Goal: Navigation & Orientation: Find specific page/section

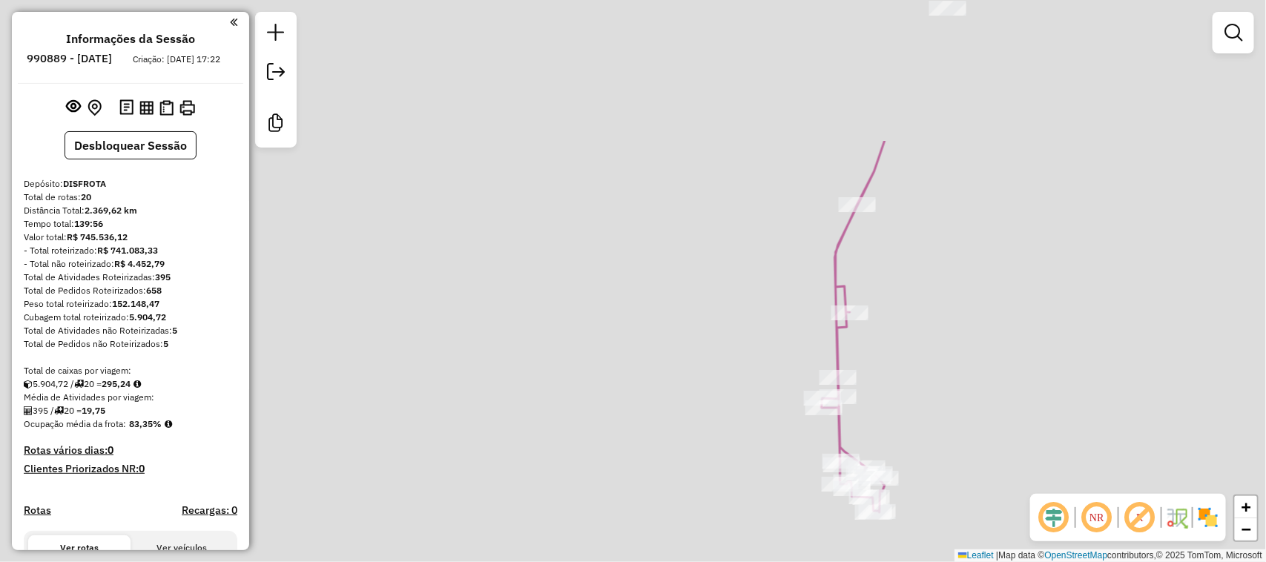
drag, startPoint x: 951, startPoint y: 420, endPoint x: 987, endPoint y: 350, distance: 78.3
click at [961, 460] on div "Rota 5 - Placa SAS1G27 5461 - BOMBAR CLUBE Janela de atendimento Grade de atend…" at bounding box center [633, 281] width 1266 height 562
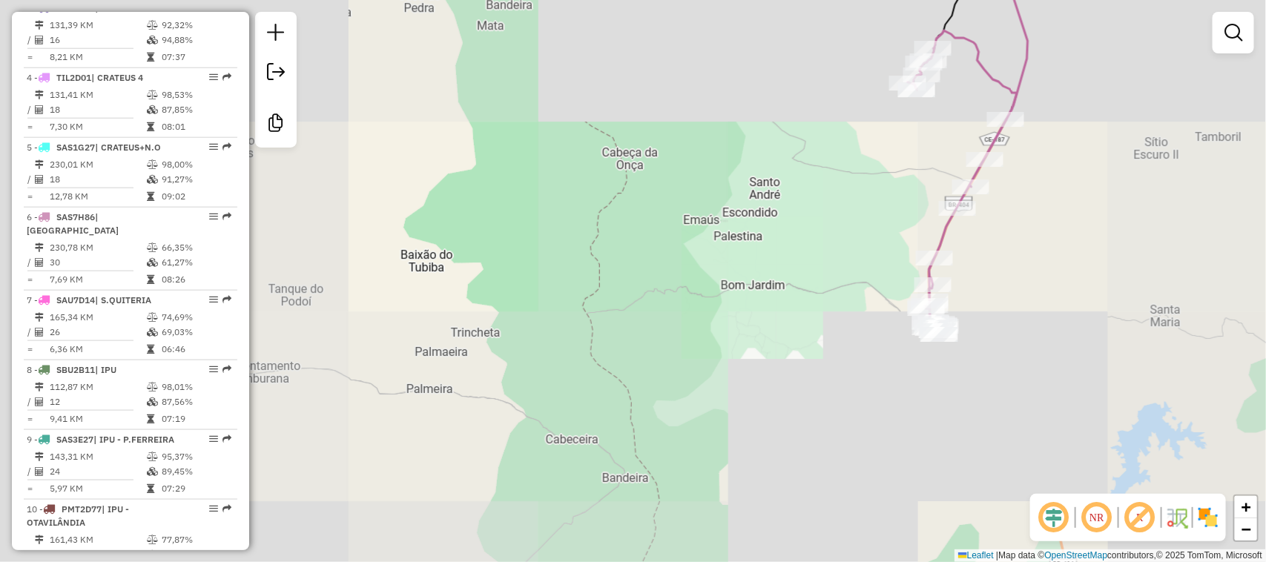
drag, startPoint x: 1013, startPoint y: 184, endPoint x: 898, endPoint y: 185, distance: 115.7
click at [823, 429] on div "Rota 5 - Placa SAS1G27 5461 - BOMBAR CLUBE Janela de atendimento Grade de atend…" at bounding box center [633, 281] width 1266 height 562
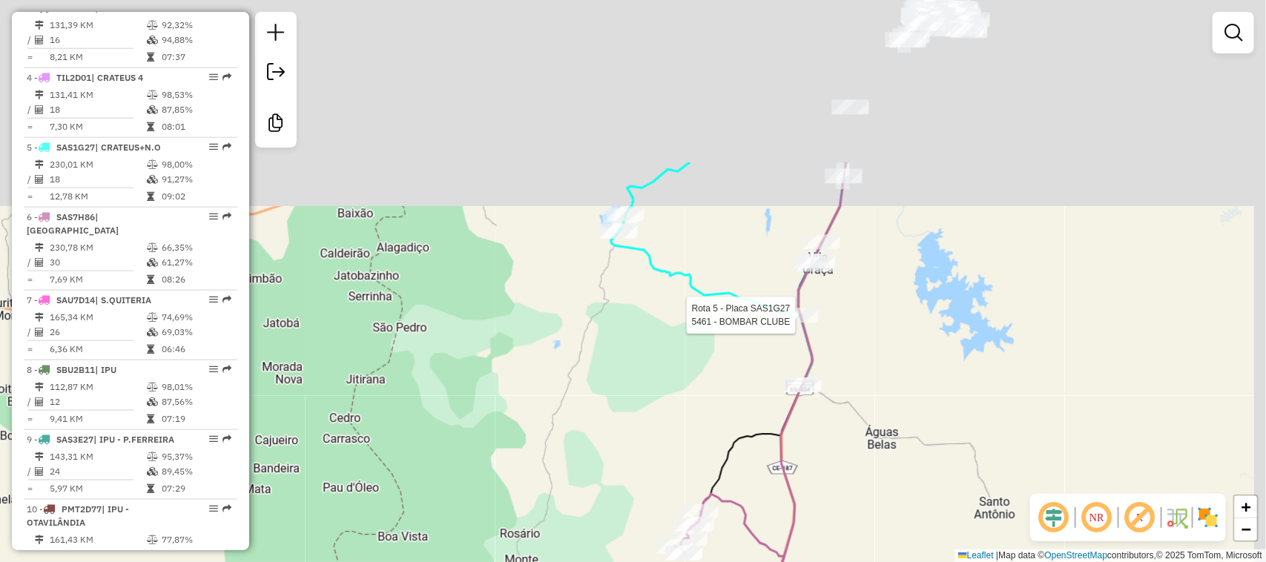
drag, startPoint x: 925, startPoint y: 115, endPoint x: 850, endPoint y: 358, distance: 254.6
click at [857, 353] on div "Rota 5 - Placa SAS1G27 5461 - BOMBAR CLUBE Rota 6 - Placa SAS7H86 17295 - CATEG…" at bounding box center [633, 281] width 1266 height 562
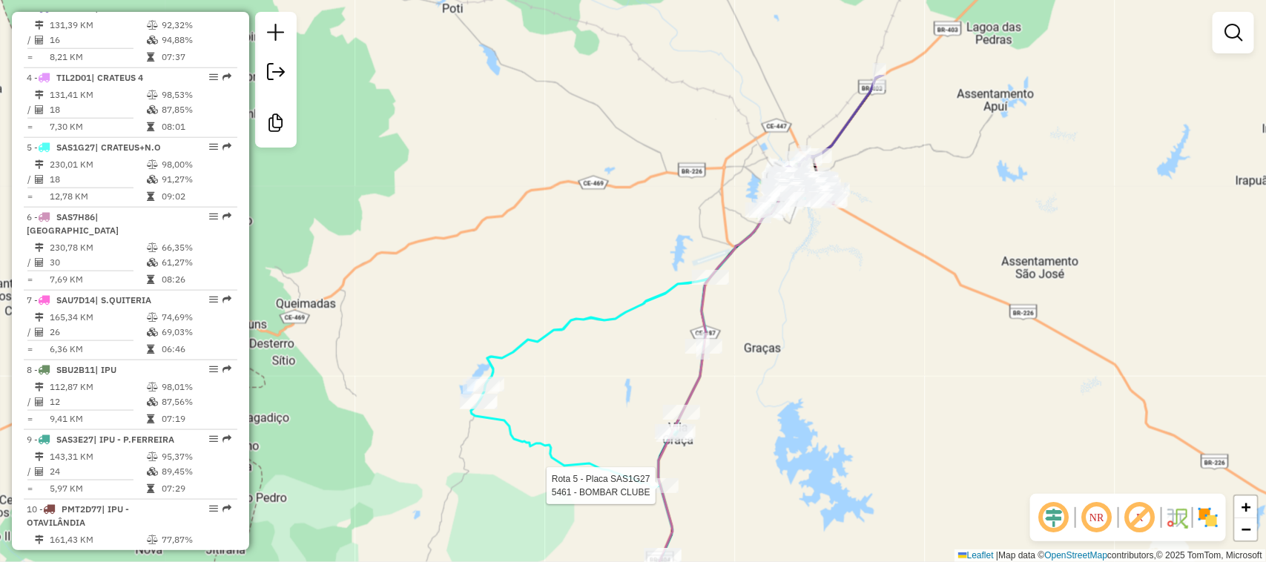
drag, startPoint x: 840, startPoint y: 336, endPoint x: 833, endPoint y: 266, distance: 70.8
click at [826, 347] on div "Rota 5 - Placa SAS1G27 5461 - BOMBAR CLUBE Rota 6 - Placa SAS7H86 17295 - CATEG…" at bounding box center [633, 281] width 1266 height 562
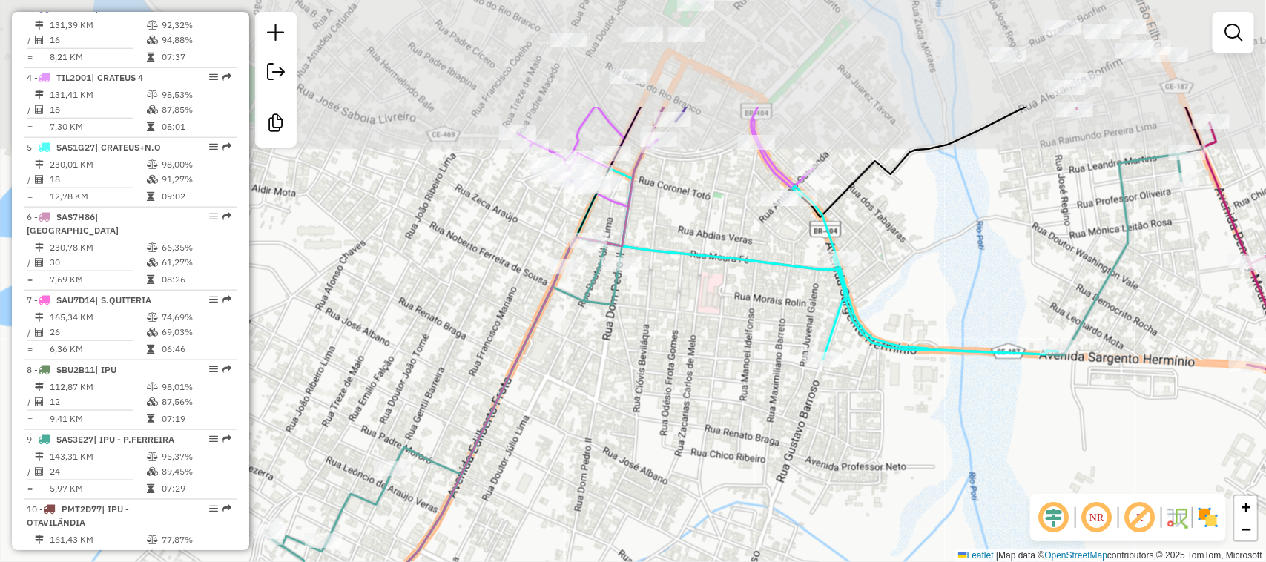
drag, startPoint x: 742, startPoint y: 435, endPoint x: 732, endPoint y: 445, distance: 13.6
click at [735, 464] on div "Rota 5 - Placa SAS1G27 5461 - BOMBAR CLUBE Rota 6 - Placa SAS7H86 17295 - CATEG…" at bounding box center [633, 281] width 1266 height 562
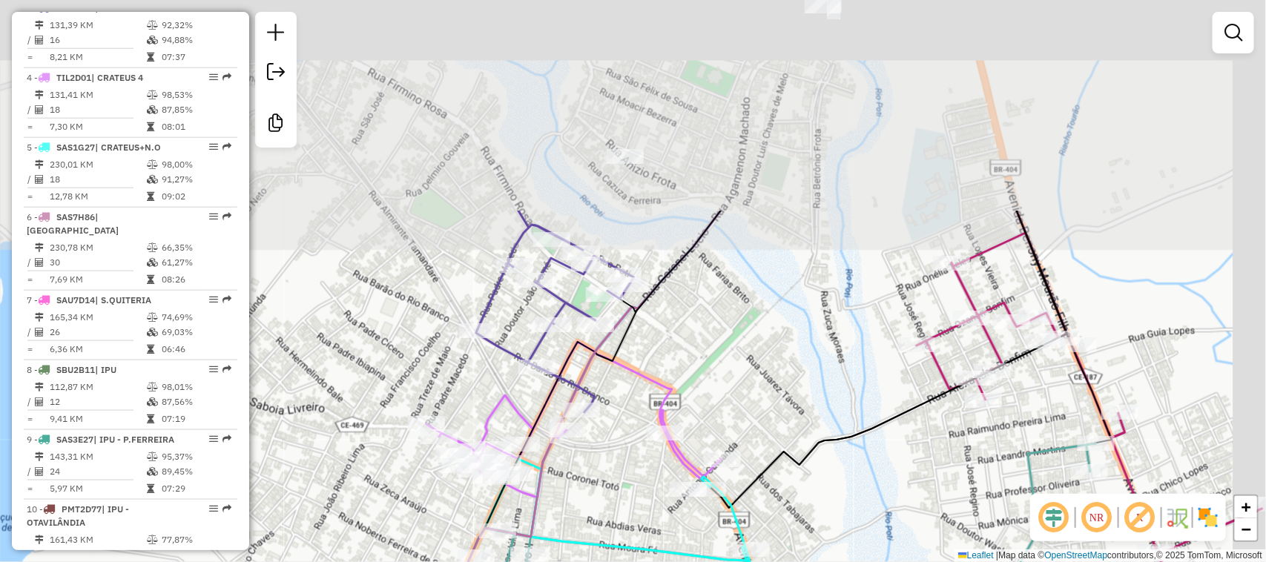
drag, startPoint x: 987, startPoint y: 336, endPoint x: 902, endPoint y: 562, distance: 240.8
click at [903, 560] on div "Rota 5 - Placa SAS1G27 5461 - BOMBAR CLUBE Rota 6 - Placa SAS7H86 17295 - CATEG…" at bounding box center [633, 281] width 1266 height 562
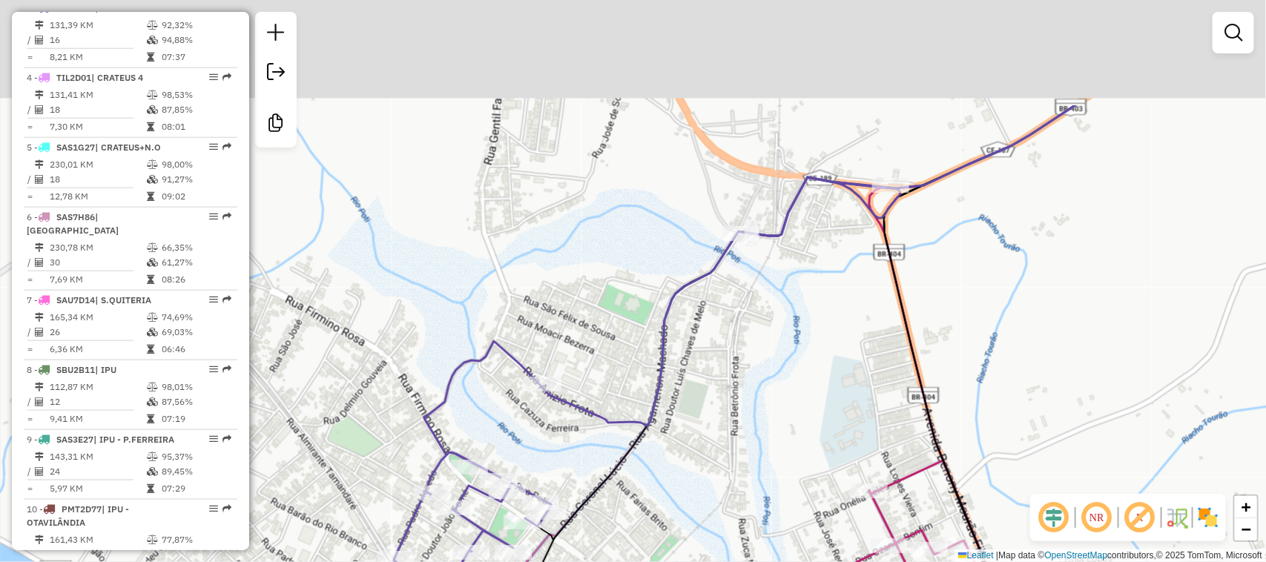
drag, startPoint x: 1047, startPoint y: 310, endPoint x: 1022, endPoint y: 351, distance: 48.0
click at [1022, 351] on div "Rota 5 - Placa SAS1G27 5461 - BOMBAR CLUBE Rota 6 - Placa SAS7H86 17295 - CATEG…" at bounding box center [633, 281] width 1266 height 562
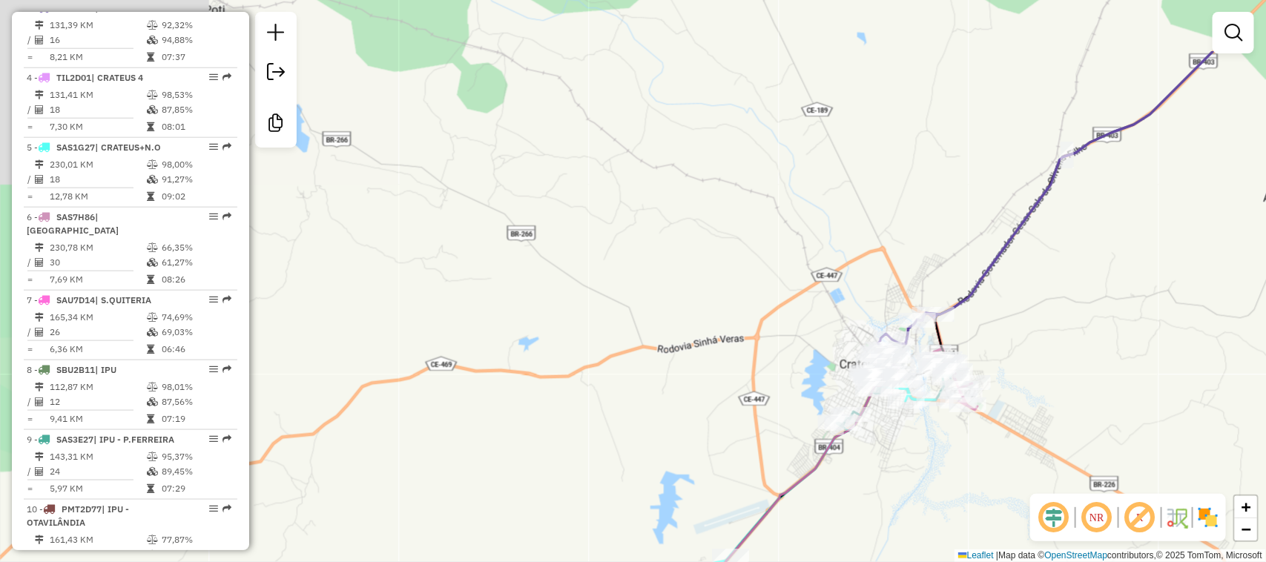
drag, startPoint x: 992, startPoint y: 264, endPoint x: 901, endPoint y: 243, distance: 92.9
click at [919, 320] on icon at bounding box center [1066, 185] width 294 height 269
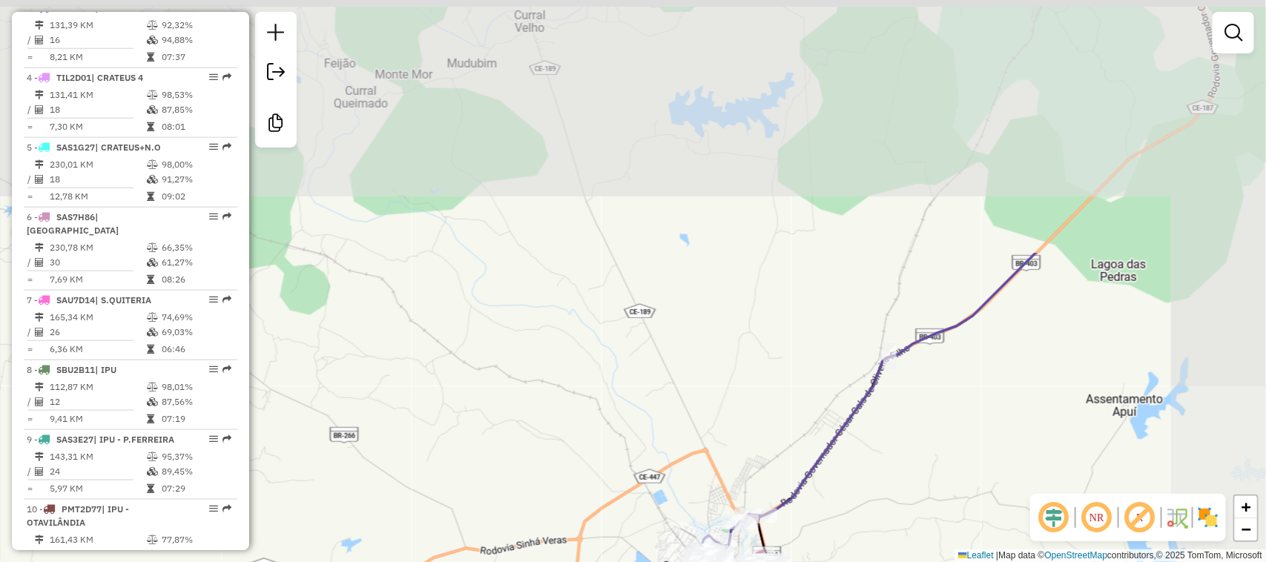
click at [713, 408] on div "Rota 5 - Placa SAS1G27 5461 - BOMBAR CLUBE Rota 6 - Placa SAS7H86 17295 - CATEG…" at bounding box center [633, 281] width 1266 height 562
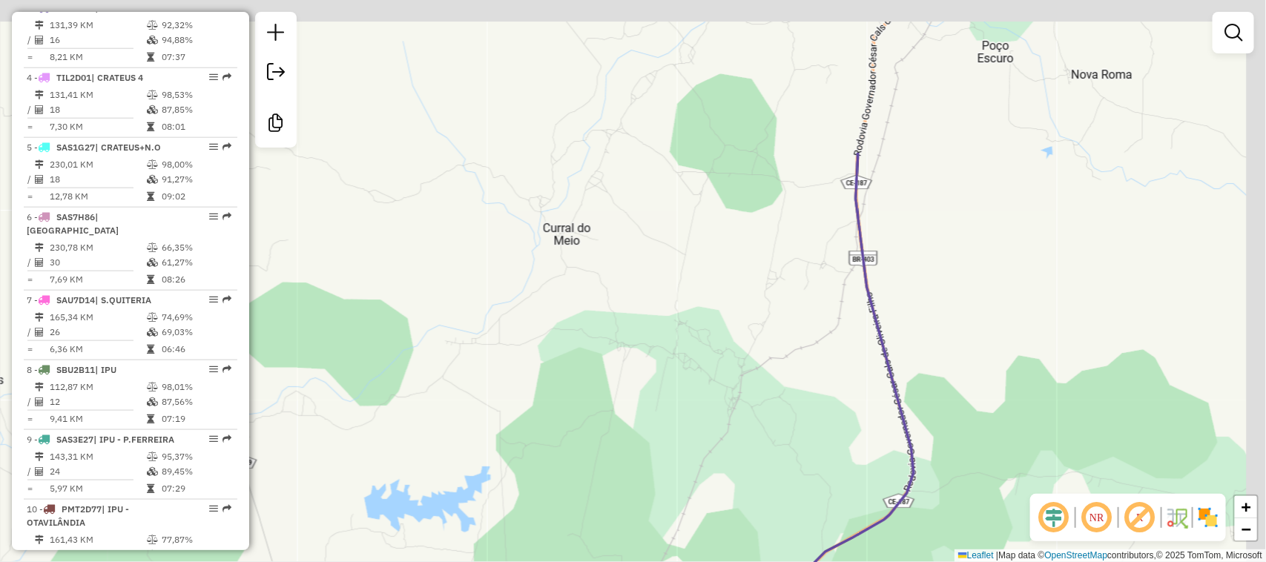
drag, startPoint x: 835, startPoint y: 454, endPoint x: 795, endPoint y: 594, distance: 145.6
click at [795, 562] on html "Aguarde... Pop-up bloqueado! Seu navegador bloqueou automáticamente a abertura …" at bounding box center [633, 281] width 1266 height 562
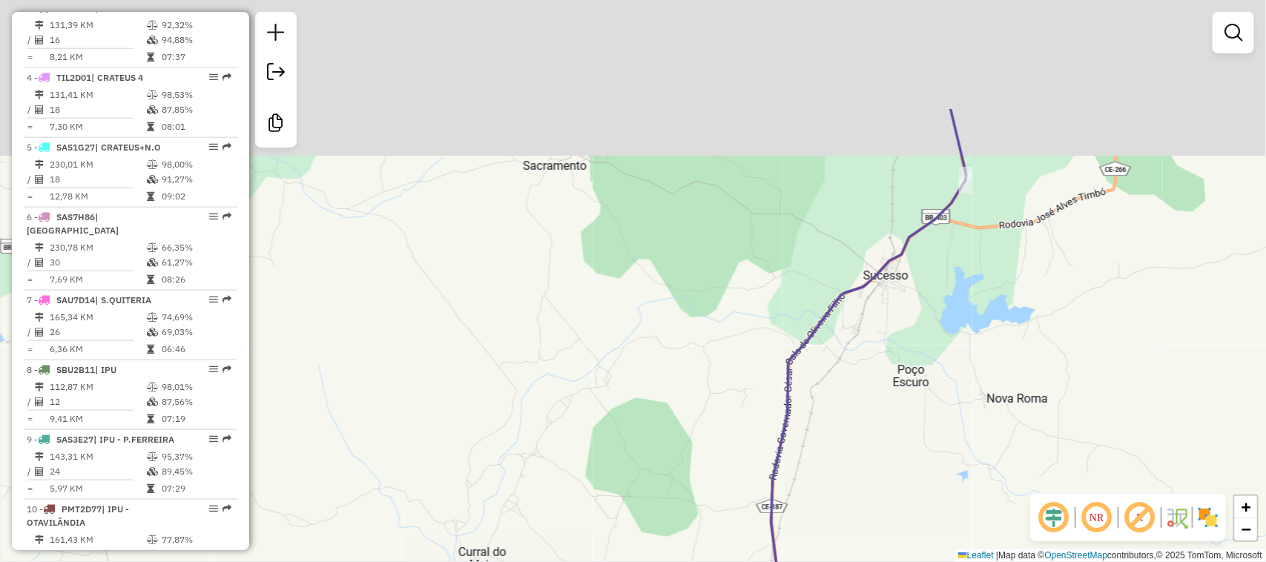
drag, startPoint x: 843, startPoint y: 290, endPoint x: 824, endPoint y: 398, distance: 109.9
click at [791, 496] on div "Rota 5 - Placa SAS1G27 5461 - BOMBAR CLUBE Rota 6 - Placa SAS7H86 17295 - CATEG…" at bounding box center [633, 281] width 1266 height 562
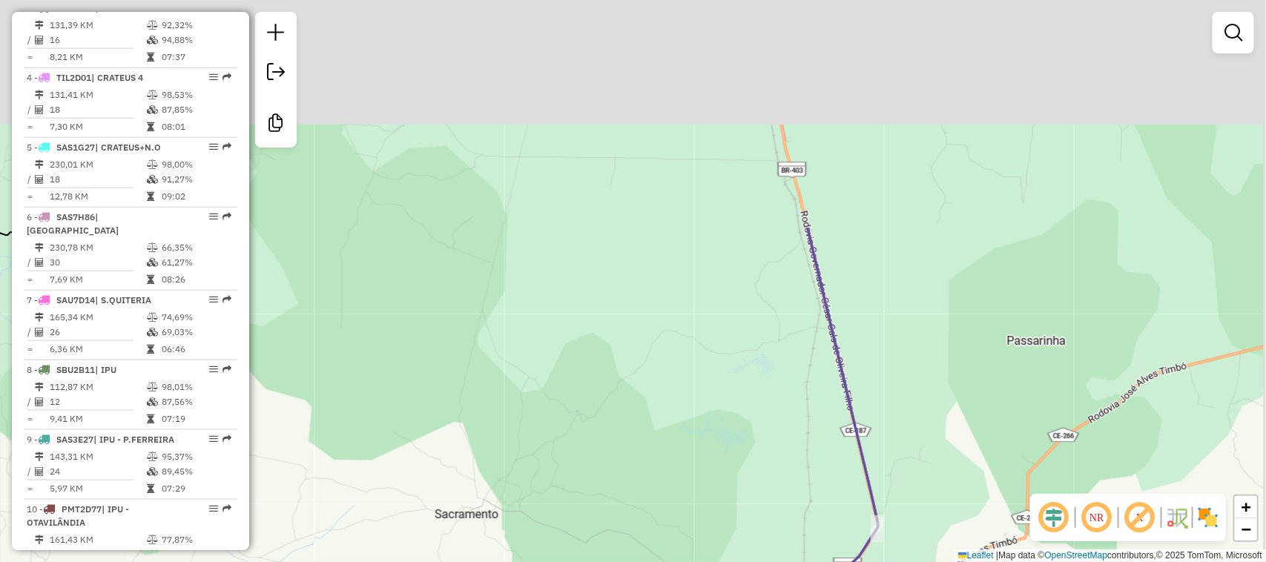
drag, startPoint x: 872, startPoint y: 491, endPoint x: 869, endPoint y: 502, distance: 11.5
click at [855, 558] on icon at bounding box center [780, 566] width 195 height 676
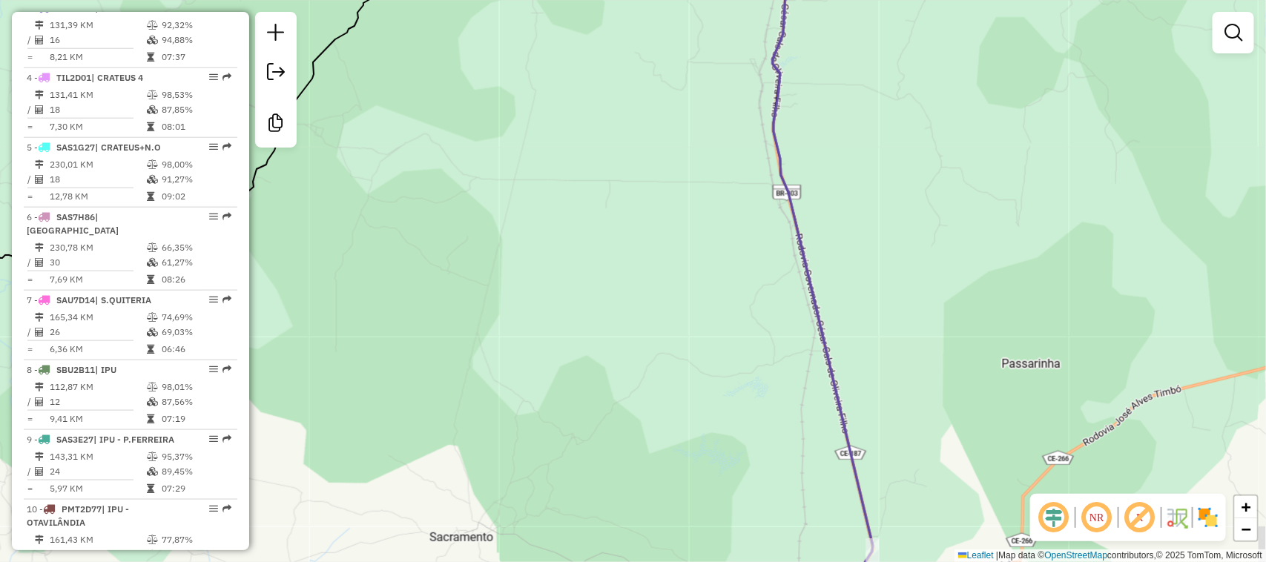
drag, startPoint x: 929, startPoint y: 501, endPoint x: 901, endPoint y: 560, distance: 65.0
click at [924, 562] on html "Aguarde... Pop-up bloqueado! Seu navegador bloqueou automáticamente a abertura …" at bounding box center [633, 281] width 1266 height 562
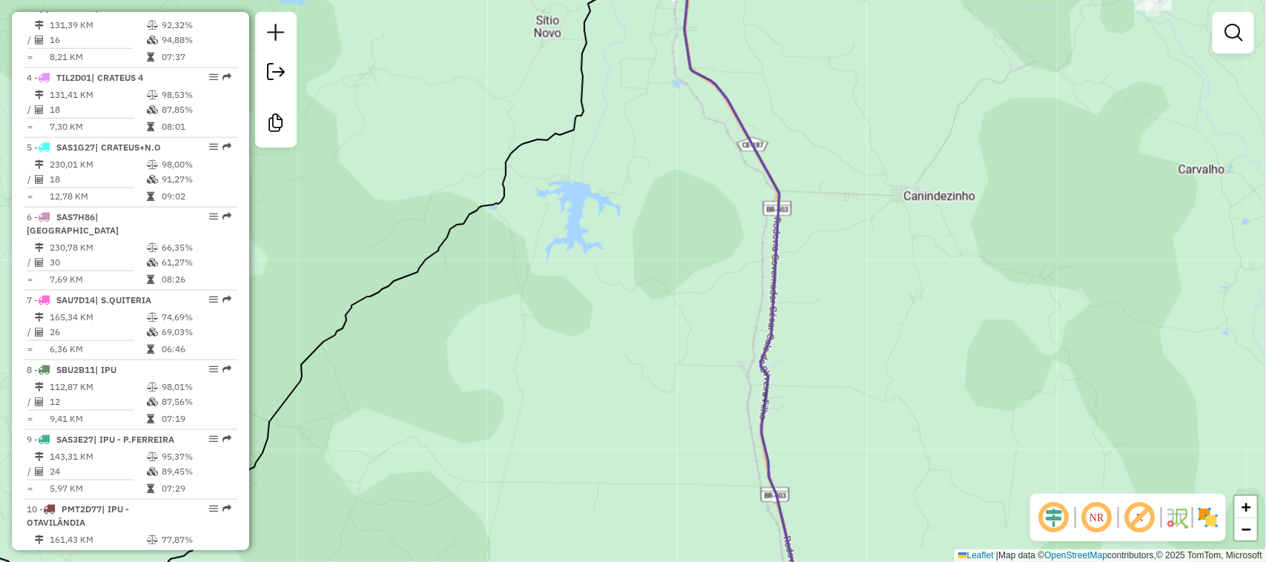
drag, startPoint x: 880, startPoint y: 287, endPoint x: 911, endPoint y: 453, distance: 169.1
click at [918, 562] on html "Aguarde... Pop-up bloqueado! Seu navegador bloqueou automáticamente a abertura …" at bounding box center [633, 281] width 1266 height 562
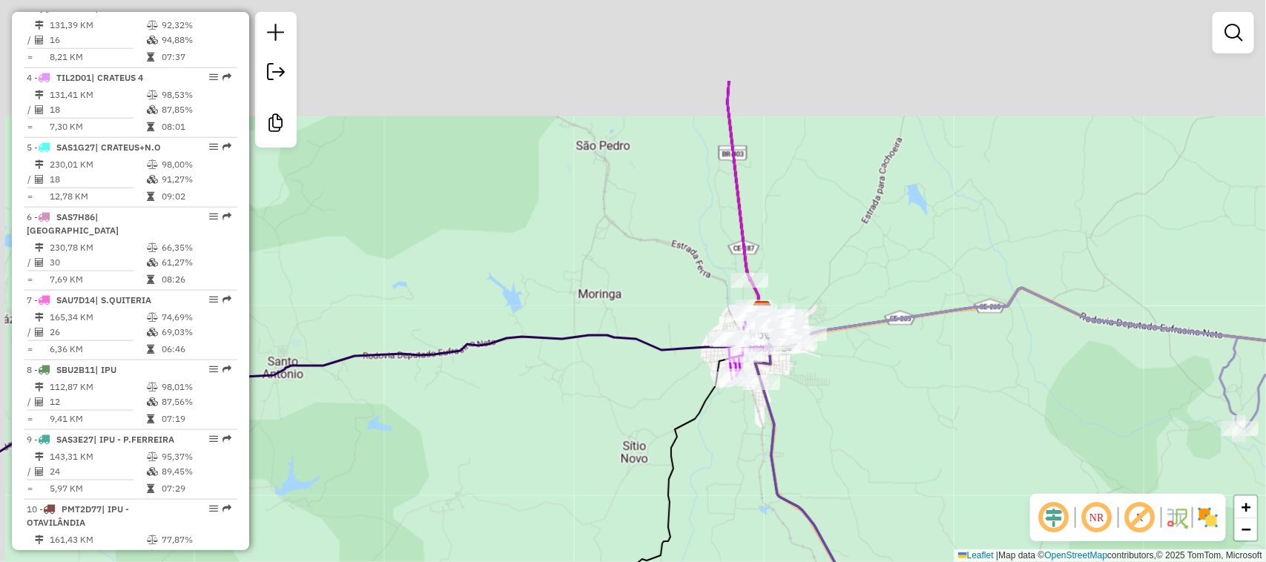
drag, startPoint x: 849, startPoint y: 228, endPoint x: 898, endPoint y: 366, distance: 145.5
click at [898, 366] on div "Rota 5 - Placa SAS1G27 5461 - BOMBAR CLUBE Rota 6 - Placa SAS7H86 17295 - CATEG…" at bounding box center [633, 281] width 1266 height 562
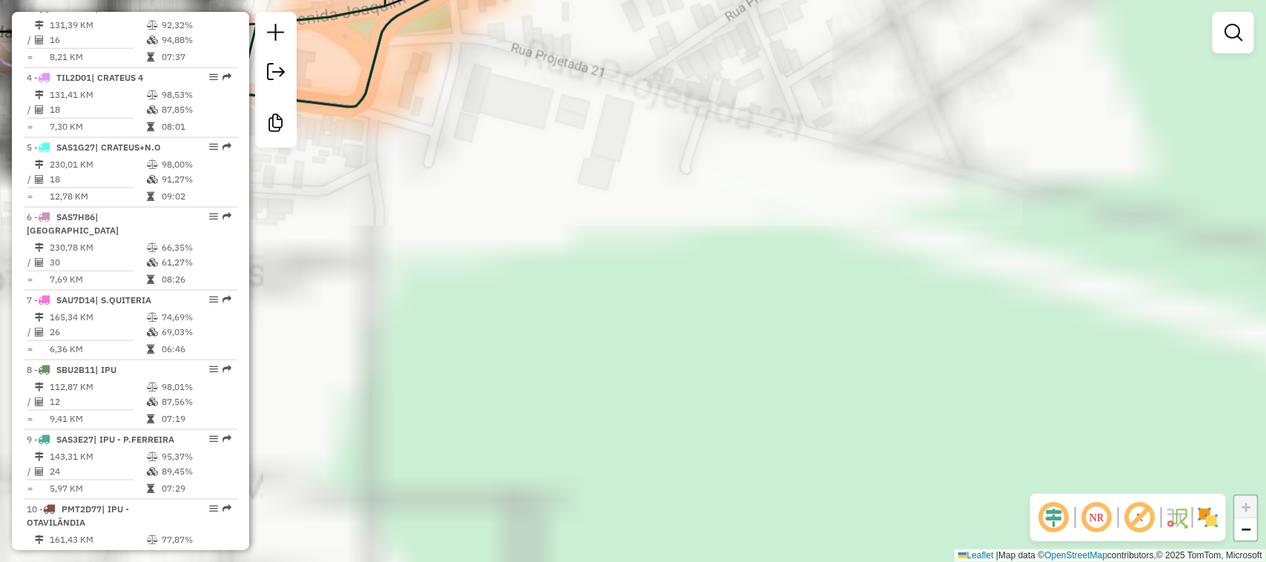
click at [837, 520] on div "Rota 5 - Placa SAS1G27 5461 - BOMBAR CLUBE Rota 6 - Placa SAS7H86 17295 - CATEG…" at bounding box center [633, 281] width 1266 height 562
